Goal: Task Accomplishment & Management: Use online tool/utility

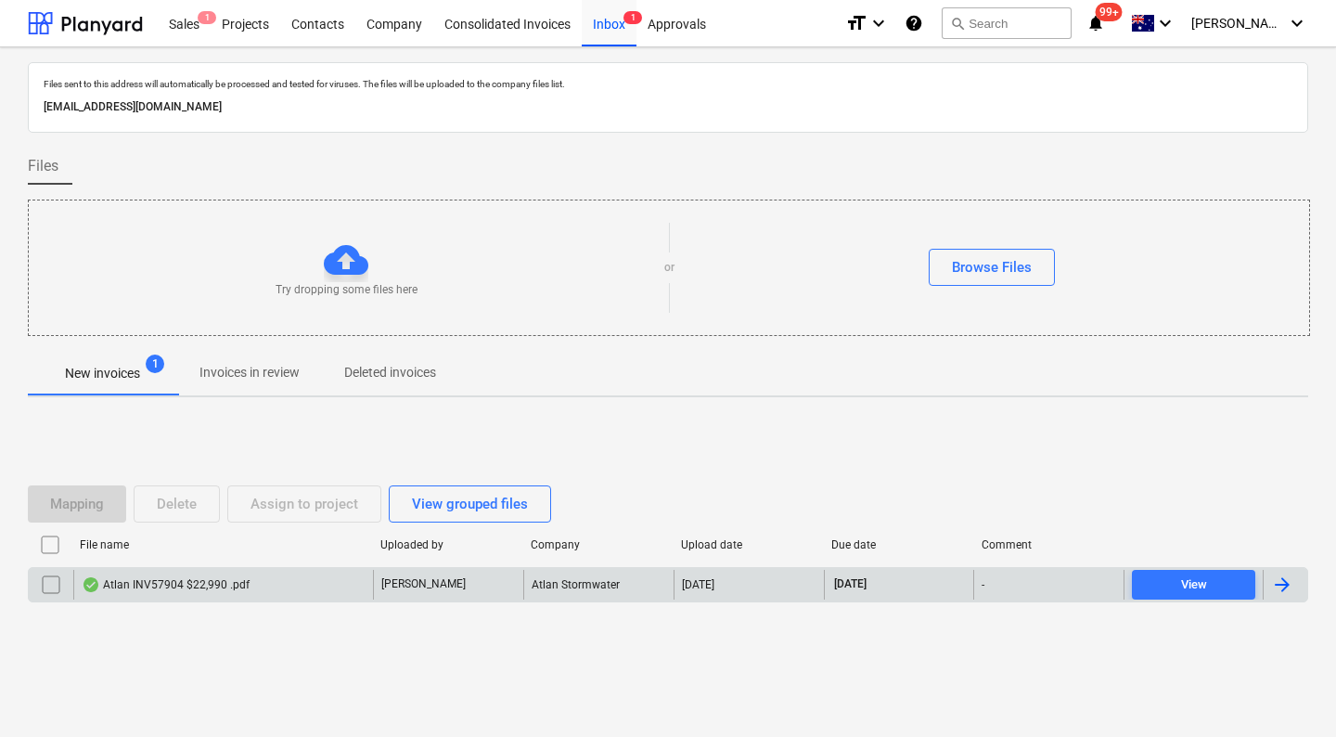
click at [176, 577] on div "Atlan INV57904 $22,990 .pdf" at bounding box center [166, 584] width 168 height 15
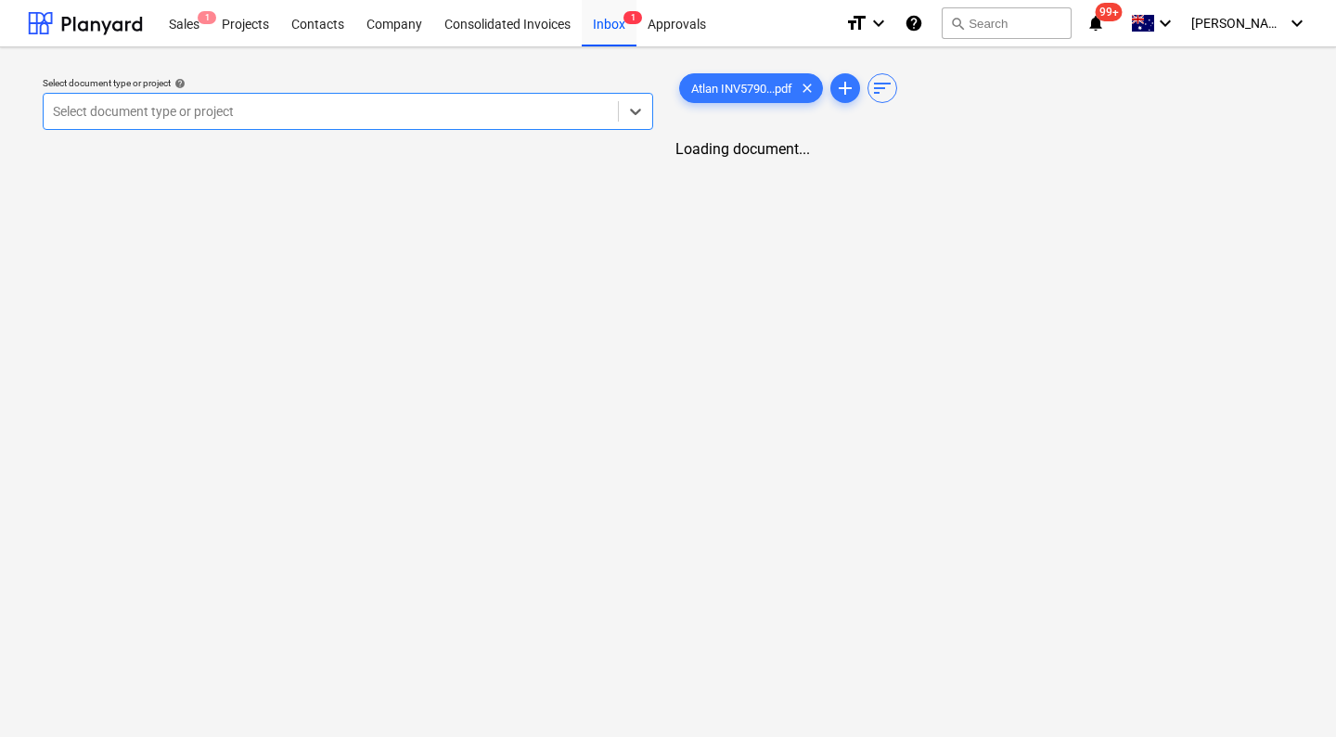
click at [374, 112] on div at bounding box center [331, 111] width 556 height 19
click at [229, 113] on div at bounding box center [322, 111] width 538 height 19
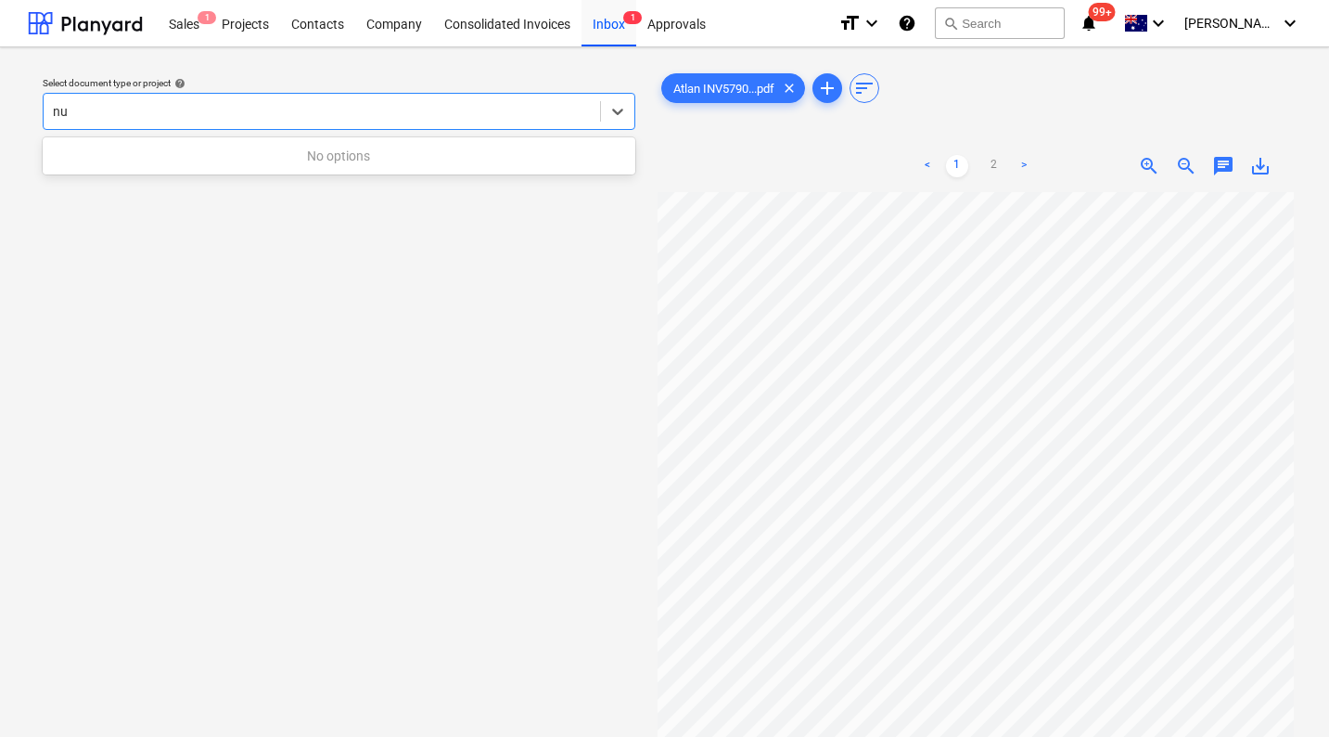
type input "n"
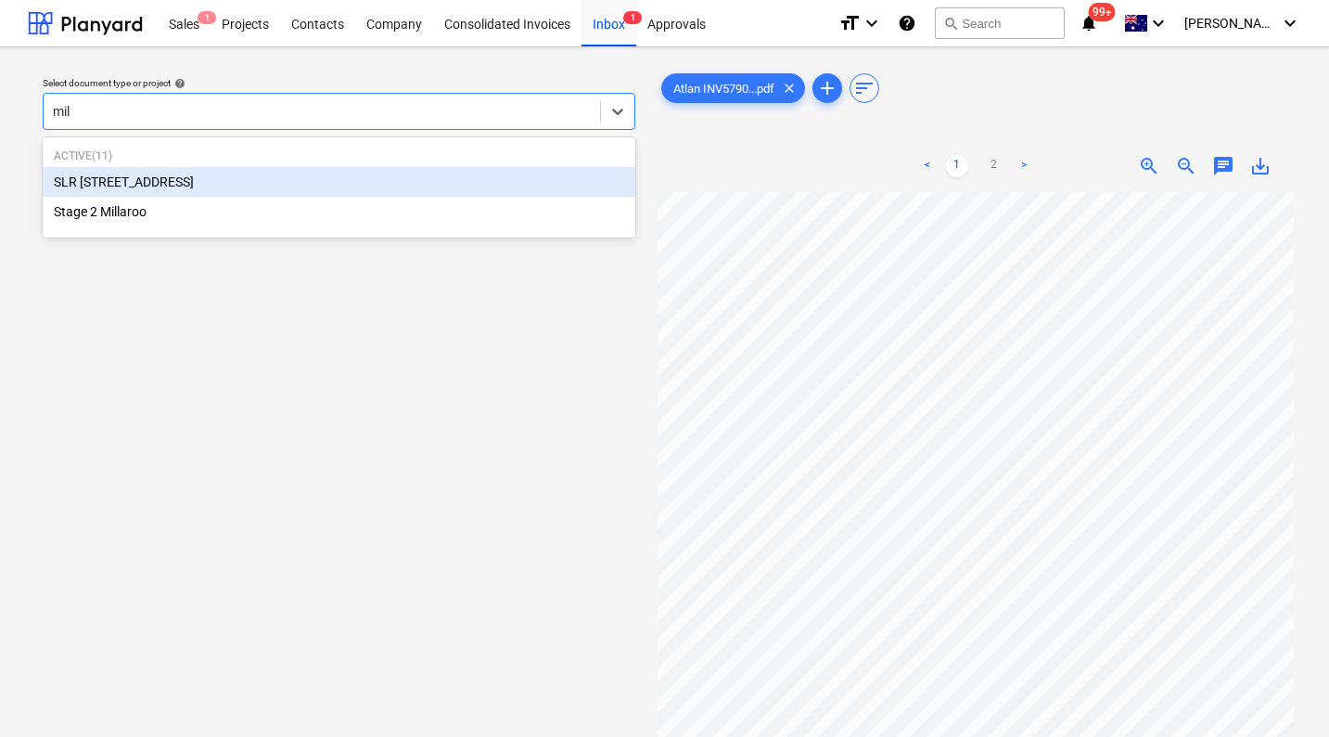
type input "mill"
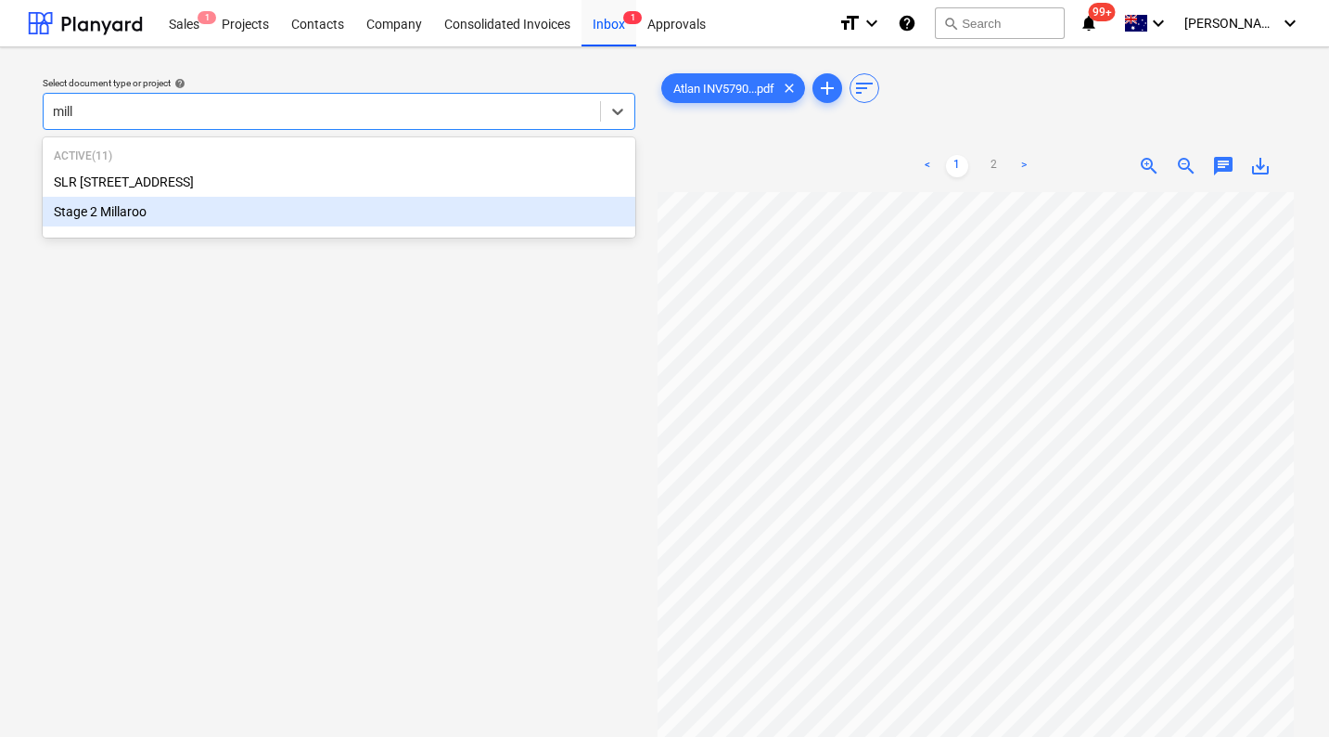
click at [122, 217] on div "Stage 2 Millaroo" at bounding box center [339, 212] width 593 height 30
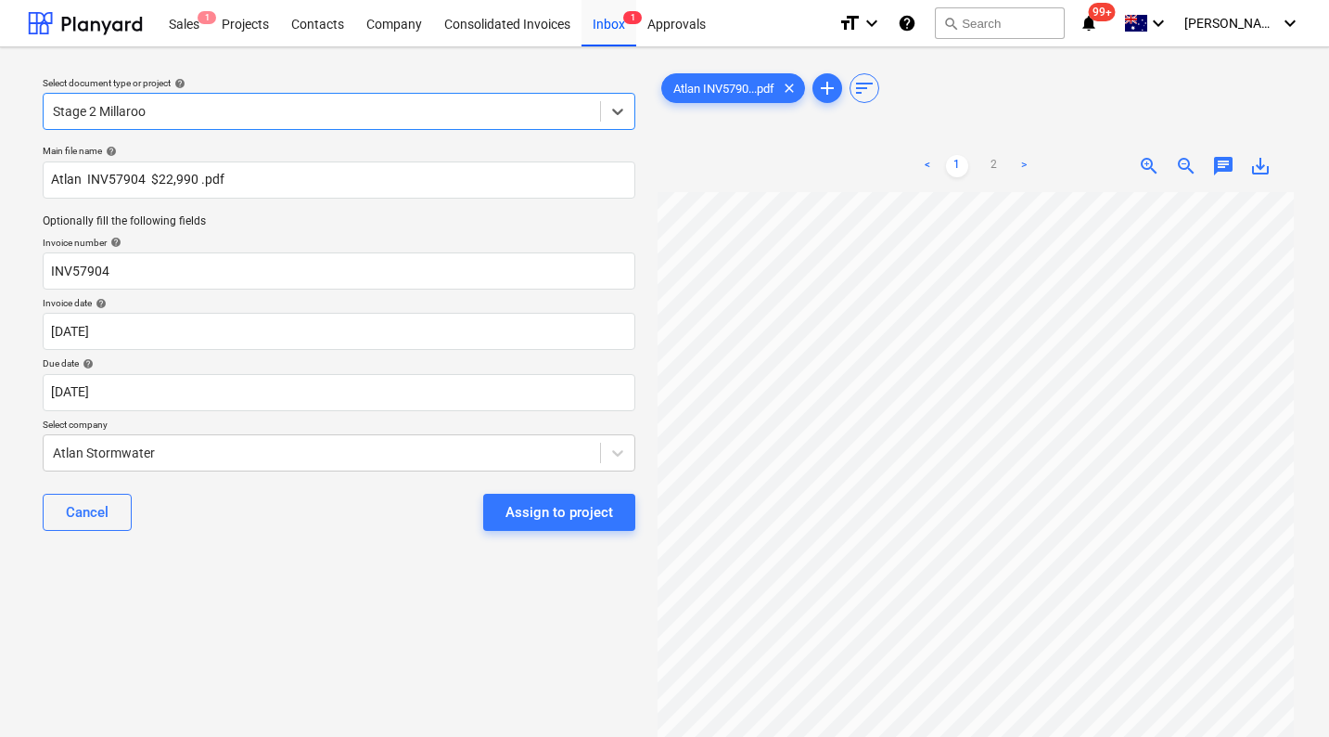
click at [532, 509] on div "Assign to project" at bounding box center [560, 512] width 108 height 24
